Goal: Information Seeking & Learning: Compare options

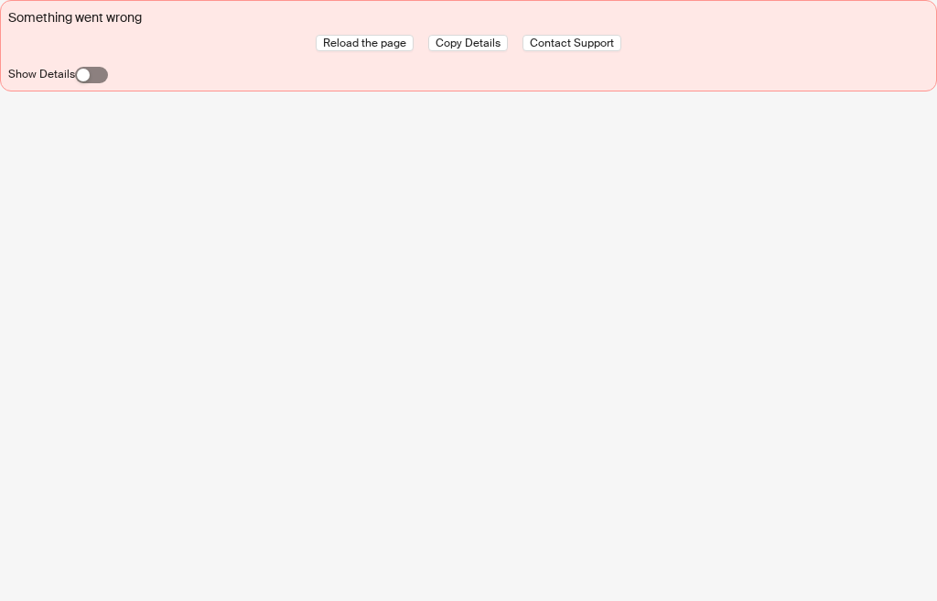
click at [79, 80] on div "button" at bounding box center [83, 75] width 13 height 13
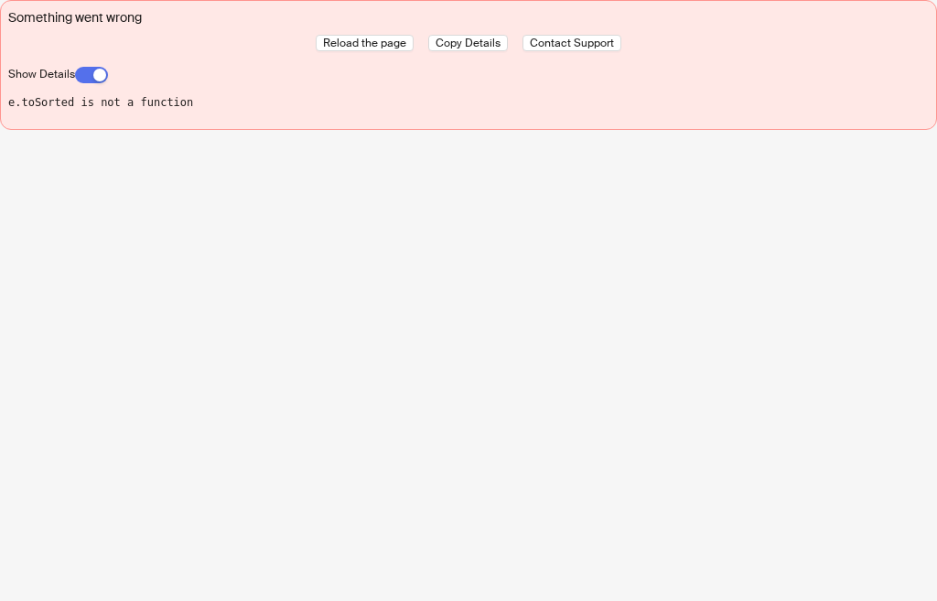
click at [101, 69] on div "button" at bounding box center [99, 75] width 13 height 13
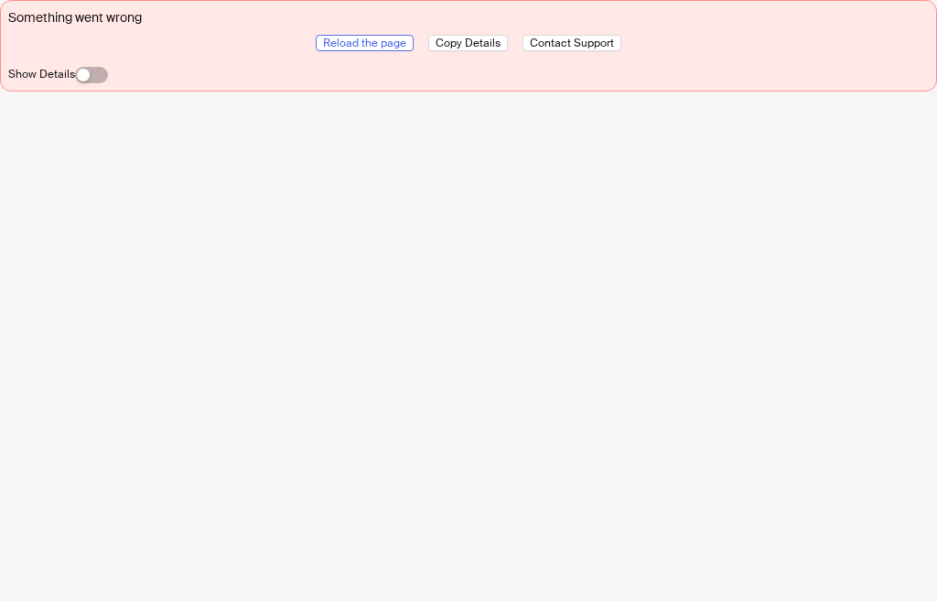
click at [354, 43] on span "Reload the page" at bounding box center [364, 43] width 83 height 15
click at [373, 48] on span "Reload the page" at bounding box center [364, 43] width 83 height 15
click at [78, 76] on div "button" at bounding box center [83, 75] width 13 height 13
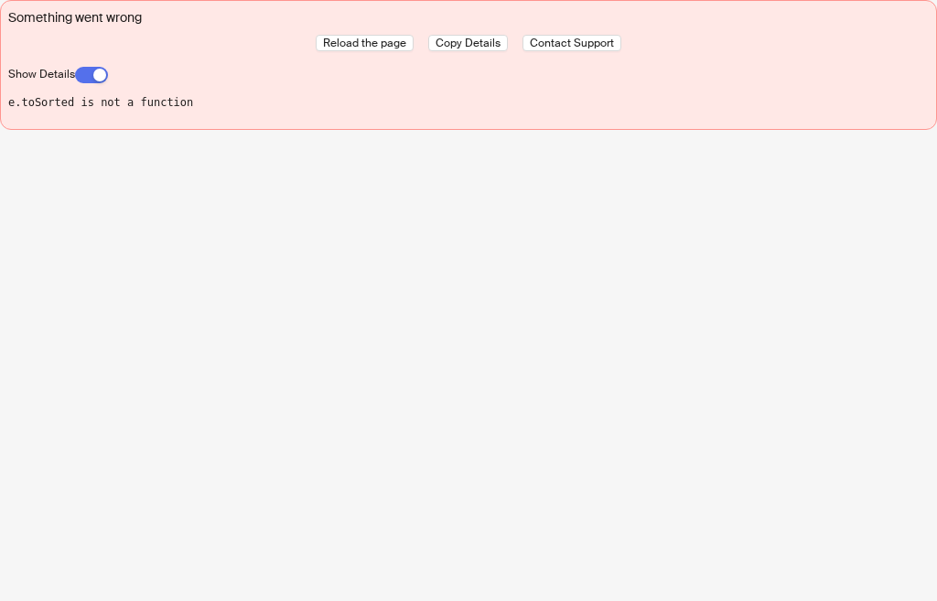
click at [97, 75] on div "button" at bounding box center [99, 75] width 13 height 13
